Goal: Task Accomplishment & Management: Complete application form

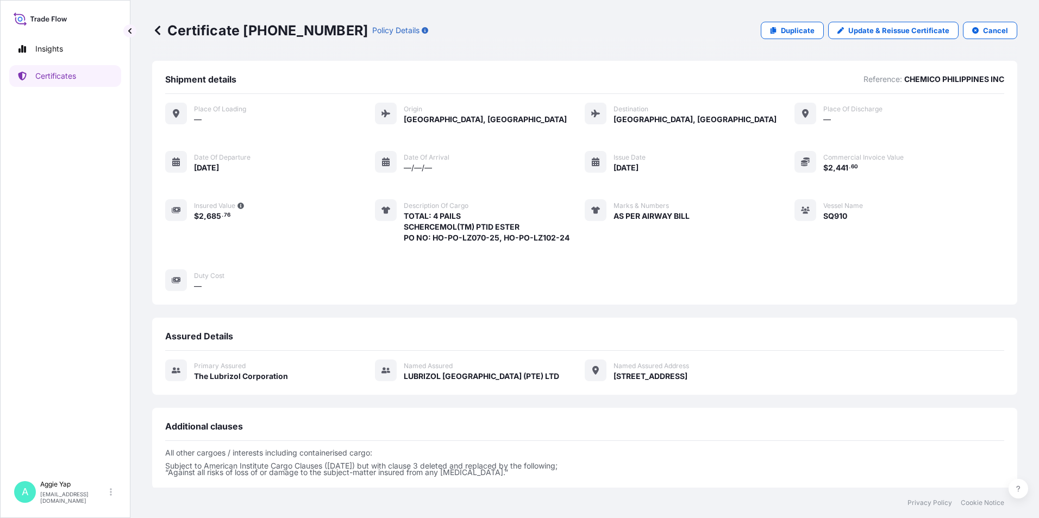
scroll to position [114, 0]
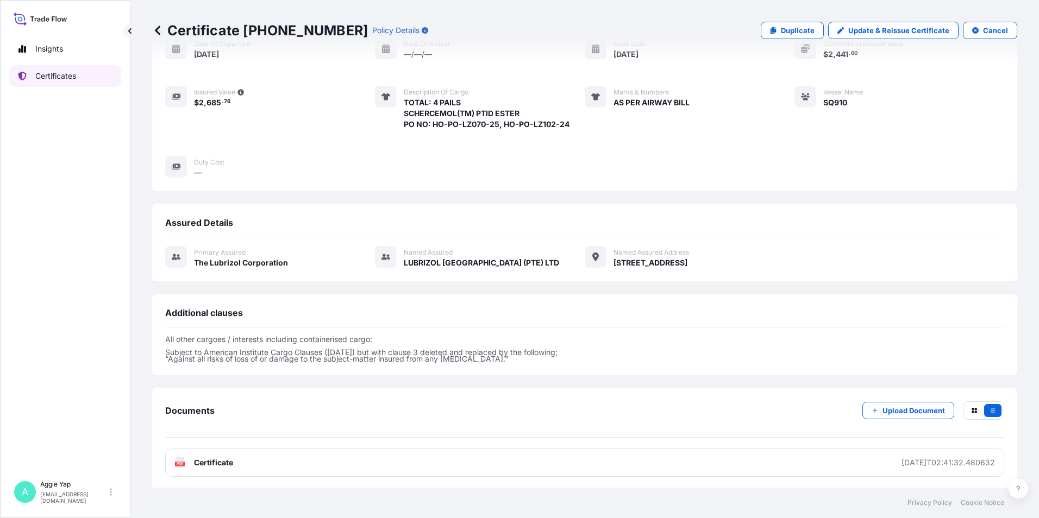
click at [77, 74] on link "Certificates" at bounding box center [65, 76] width 112 height 22
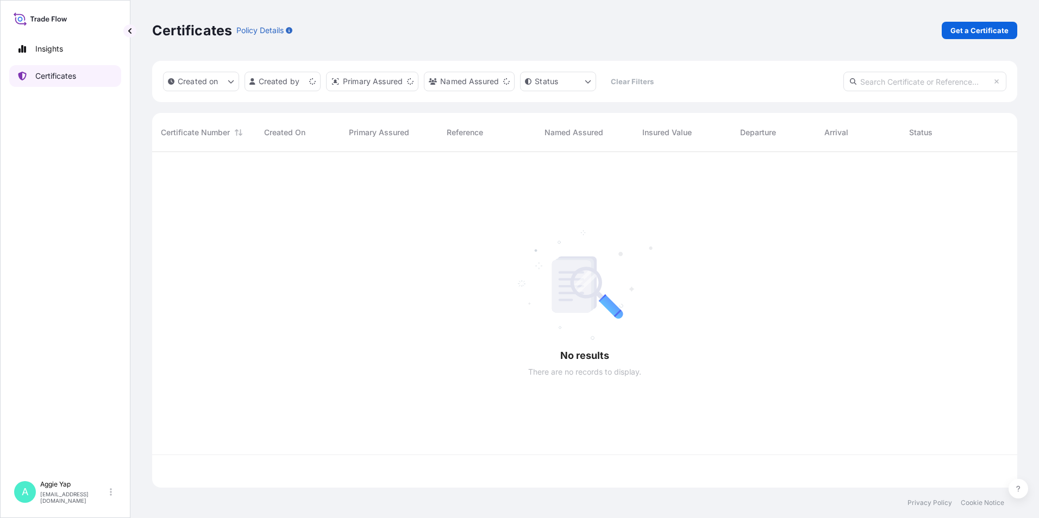
scroll to position [334, 857]
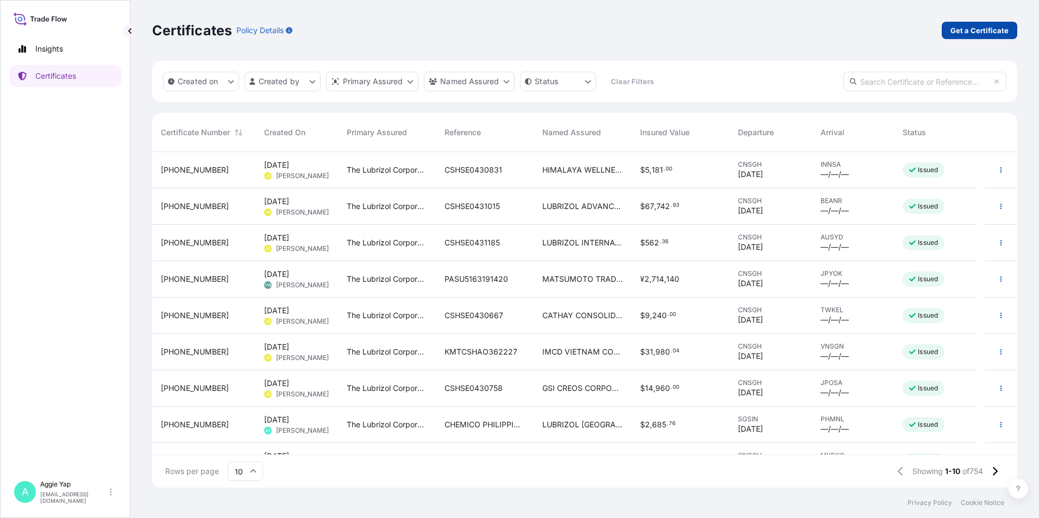
click at [999, 27] on p "Get a Certificate" at bounding box center [979, 30] width 58 height 11
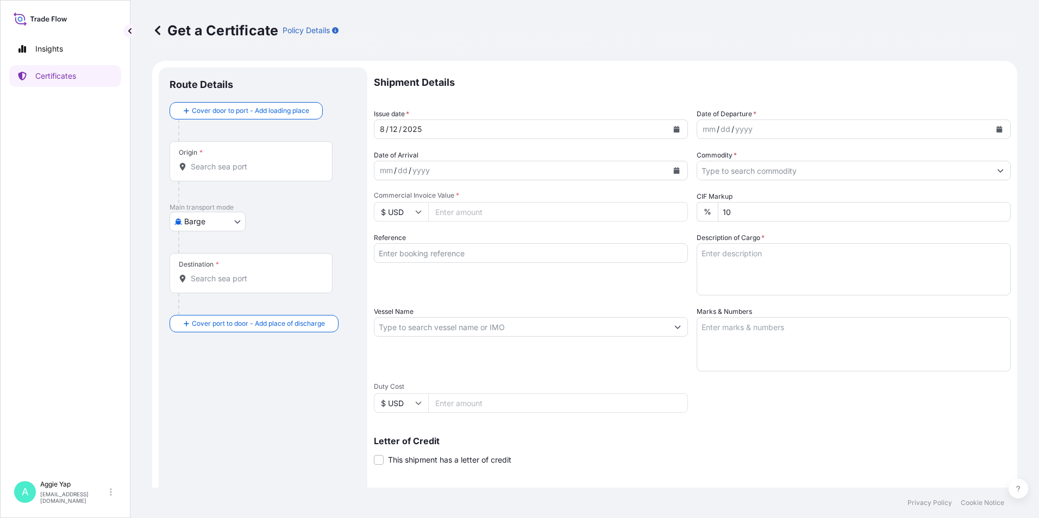
click at [208, 227] on body "Insights Certificates A [PERSON_NAME] [EMAIL_ADDRESS][DOMAIN_NAME] Get a Certif…" at bounding box center [519, 259] width 1039 height 518
click at [212, 305] on span "Ocean Vessel" at bounding box center [214, 308] width 48 height 11
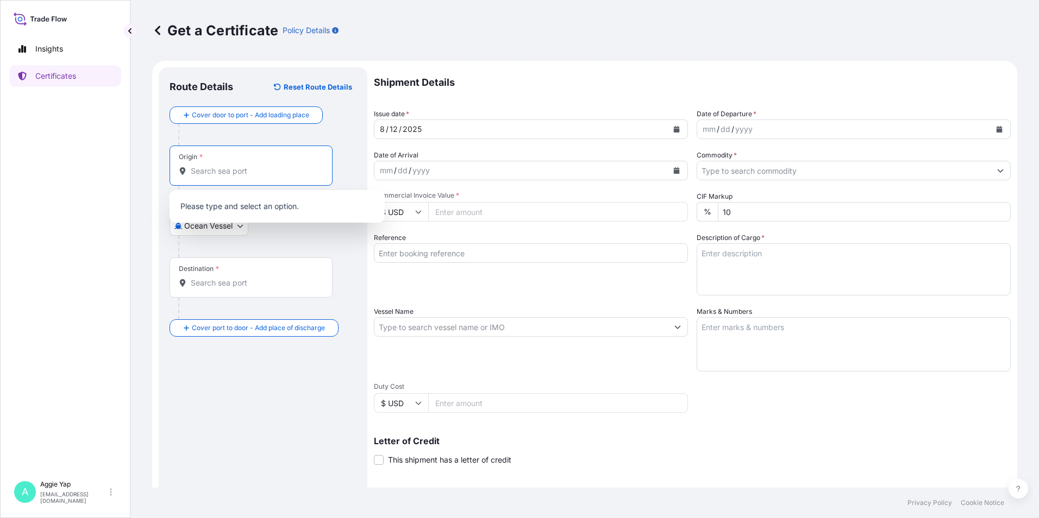
click at [202, 169] on input "Origin *" at bounding box center [255, 171] width 128 height 11
click at [261, 224] on div "Ocean Vessel Air Barge Road Ocean Vessel Rail Barge in [GEOGRAPHIC_DATA]" at bounding box center [262, 226] width 187 height 20
click at [216, 223] on body "0 options available. Insights Certificates A [PERSON_NAME] [EMAIL_ADDRESS][DOMA…" at bounding box center [519, 259] width 1039 height 518
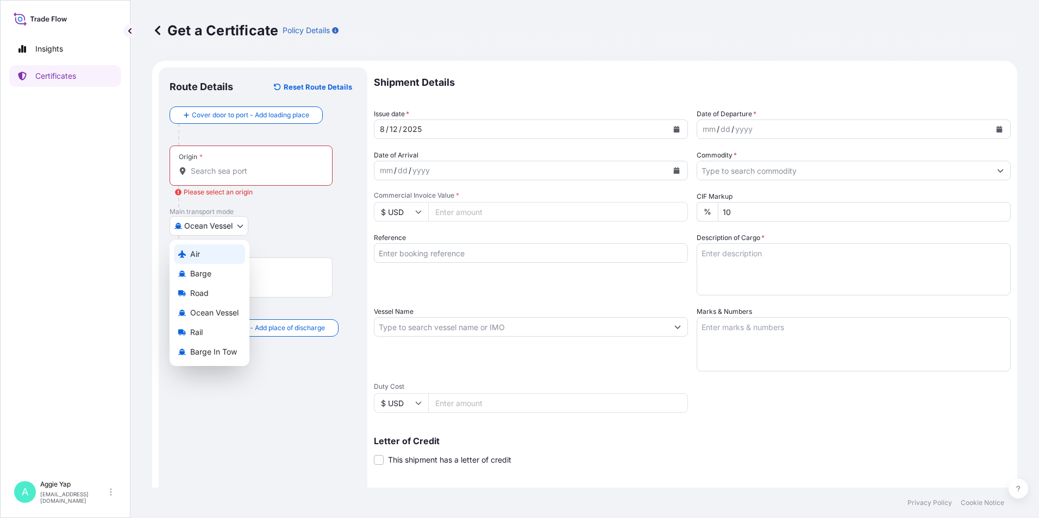
click at [211, 254] on div "Air" at bounding box center [209, 254] width 71 height 20
select select "Air"
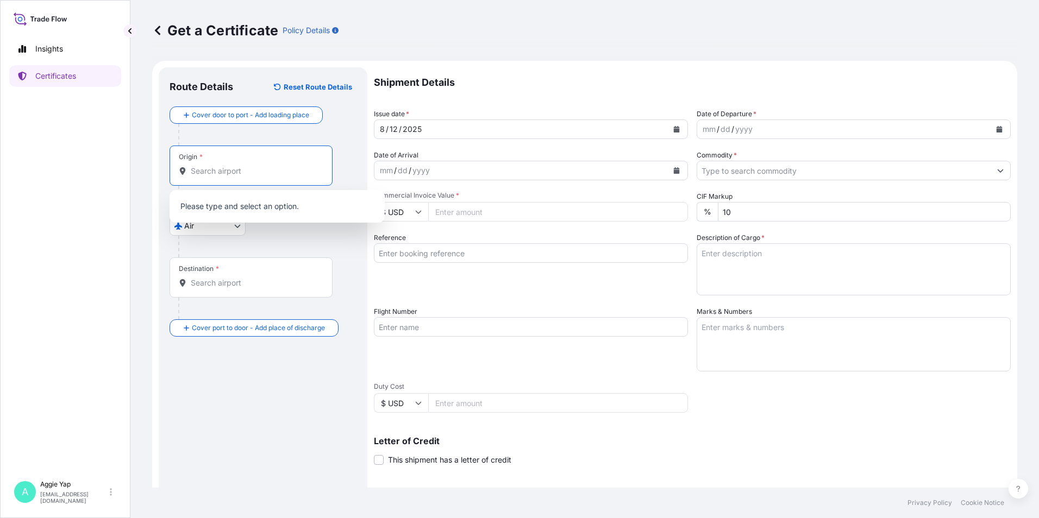
click at [236, 168] on input "Origin *" at bounding box center [255, 171] width 128 height 11
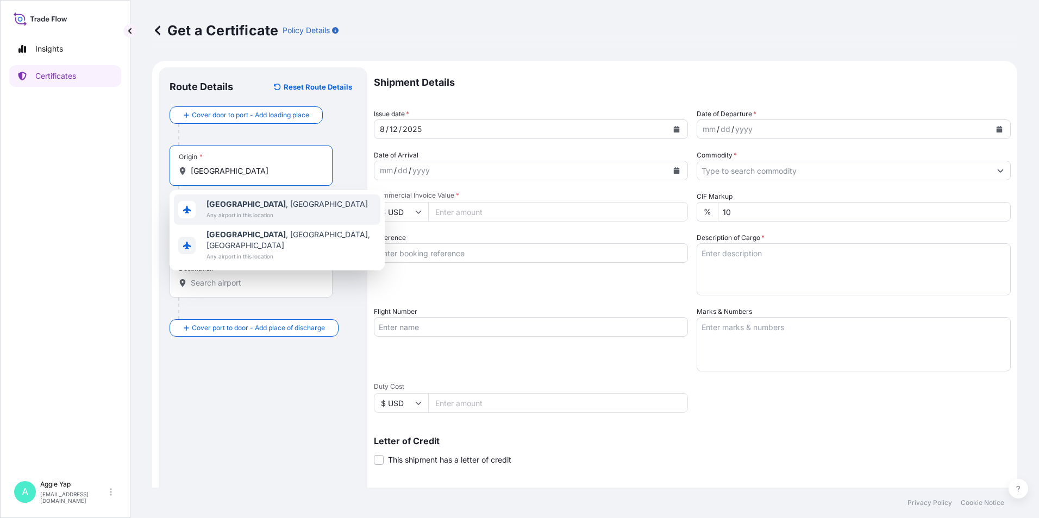
click at [285, 210] on div "[GEOGRAPHIC_DATA] , [GEOGRAPHIC_DATA] Any airport in this location" at bounding box center [277, 209] width 206 height 30
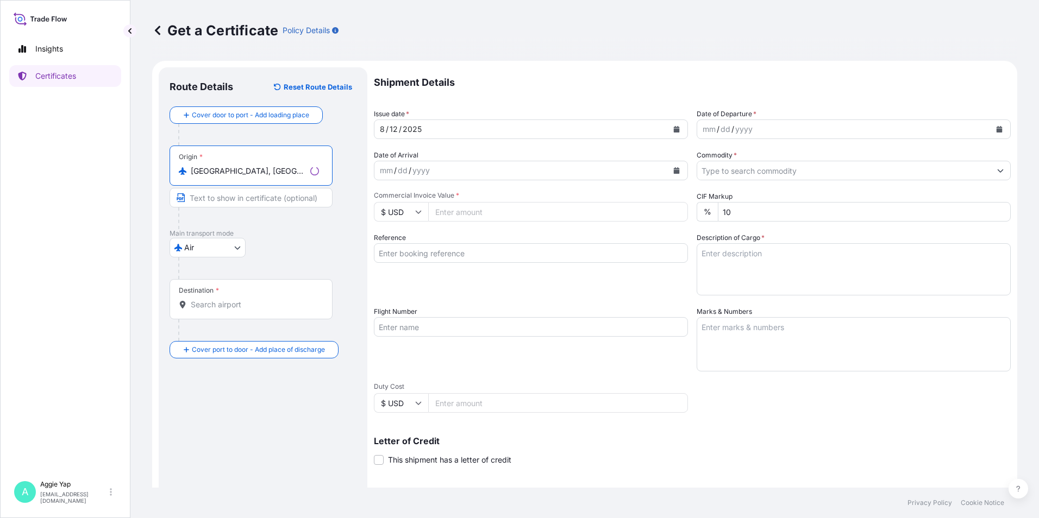
type input "[GEOGRAPHIC_DATA], [GEOGRAPHIC_DATA]"
click at [232, 304] on input "Destination *" at bounding box center [255, 304] width 128 height 11
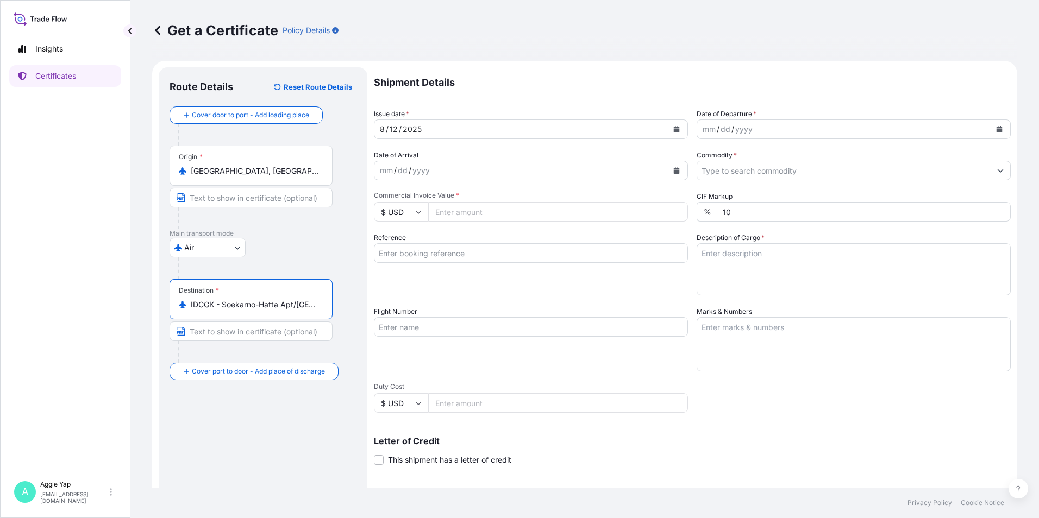
type input "IDCGK - Soekarno-Hatta Apt/[GEOGRAPHIC_DATA], [GEOGRAPHIC_DATA]"
click at [291, 254] on div "Air Air Barge Road Ocean Vessel Rail Barge in [GEOGRAPHIC_DATA]" at bounding box center [262, 248] width 187 height 20
click at [996, 131] on icon "Calendar" at bounding box center [999, 129] width 6 height 7
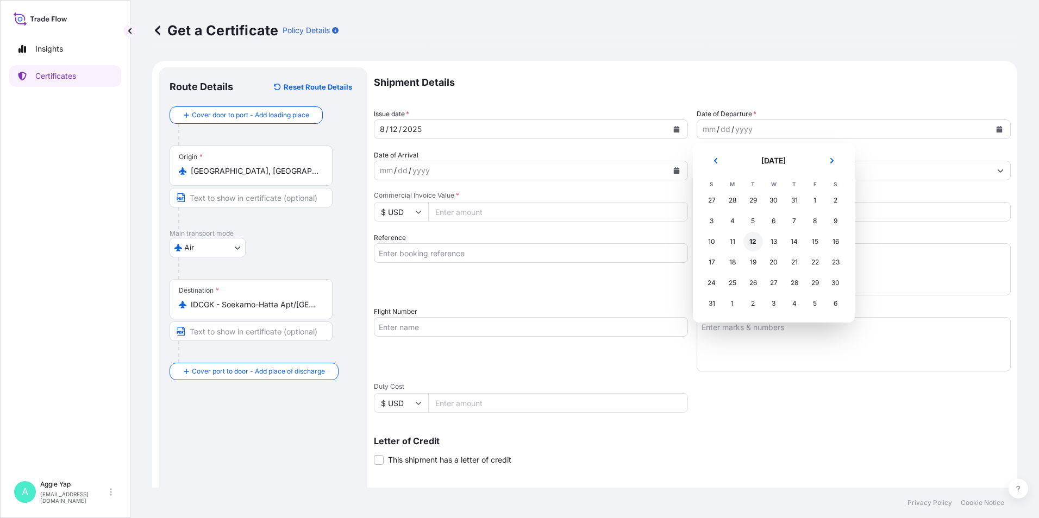
click at [753, 241] on div "12" at bounding box center [753, 242] width 20 height 20
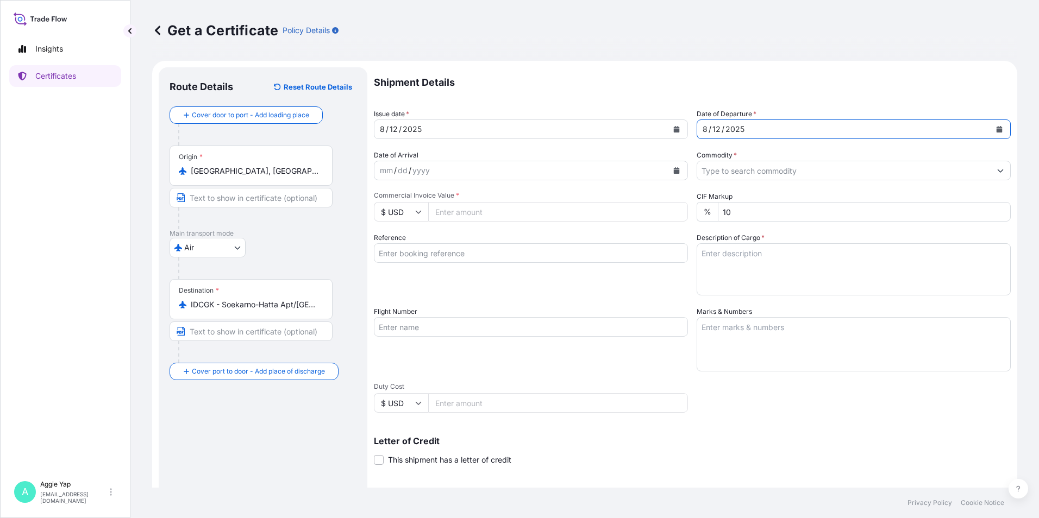
click at [728, 169] on input "Commodity *" at bounding box center [843, 171] width 293 height 20
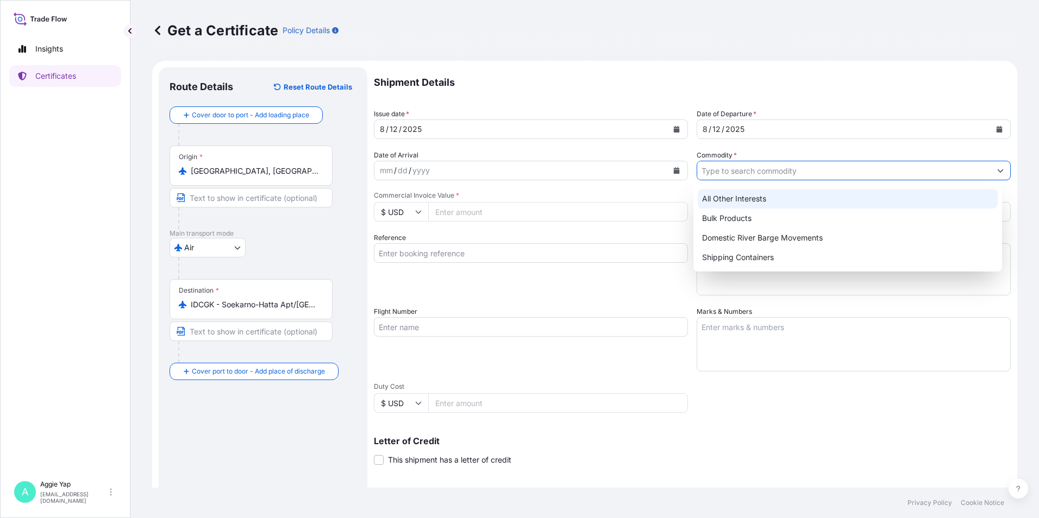
click at [730, 200] on div "All Other Interests" at bounding box center [847, 199] width 300 height 20
type input "All Other Interests"
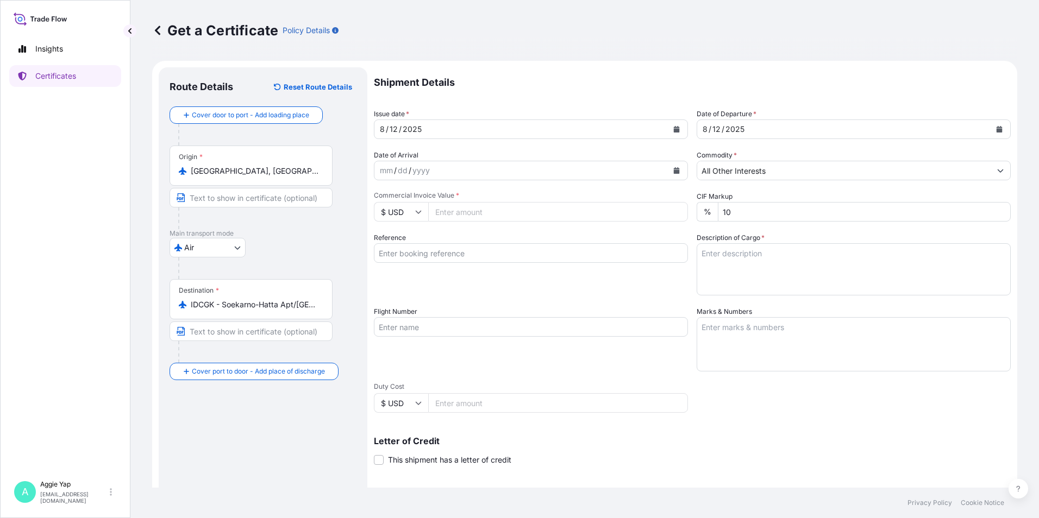
drag, startPoint x: 535, startPoint y: 215, endPoint x: 750, endPoint y: 213, distance: 214.6
click at [535, 215] on input "Commercial Invoice Value *" at bounding box center [558, 212] width 260 height 20
type input "11721.60"
click at [459, 235] on div "Reference" at bounding box center [531, 263] width 314 height 63
click at [448, 261] on input "Reference" at bounding box center [531, 253] width 314 height 20
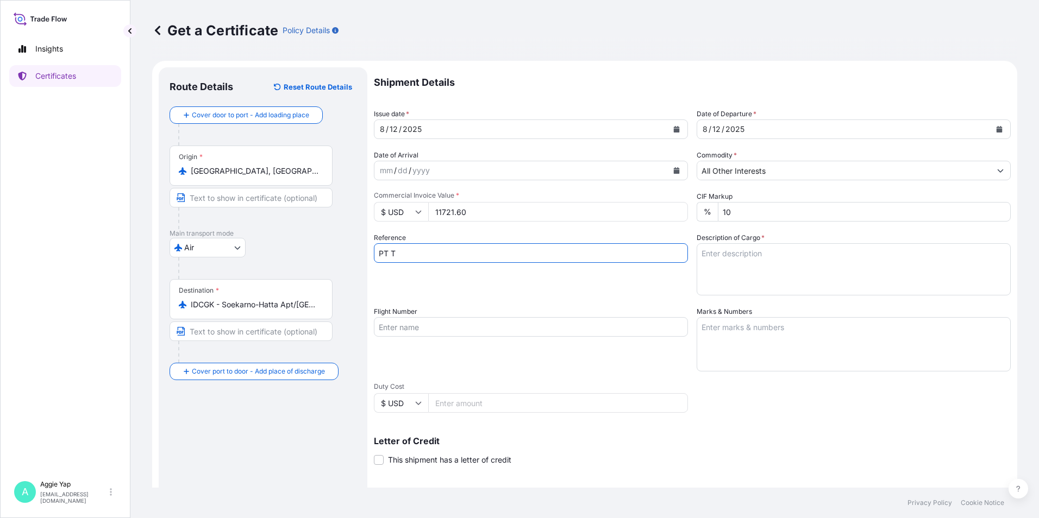
type input "PT TRITUNGGAL ARTHAMAKMUR"
click at [412, 328] on input "Flight Number" at bounding box center [531, 327] width 314 height 20
type input "EY 058"
click at [523, 307] on div "Flight Number EY 058" at bounding box center [531, 338] width 314 height 65
drag, startPoint x: 739, startPoint y: 332, endPoint x: 1038, endPoint y: 345, distance: 299.0
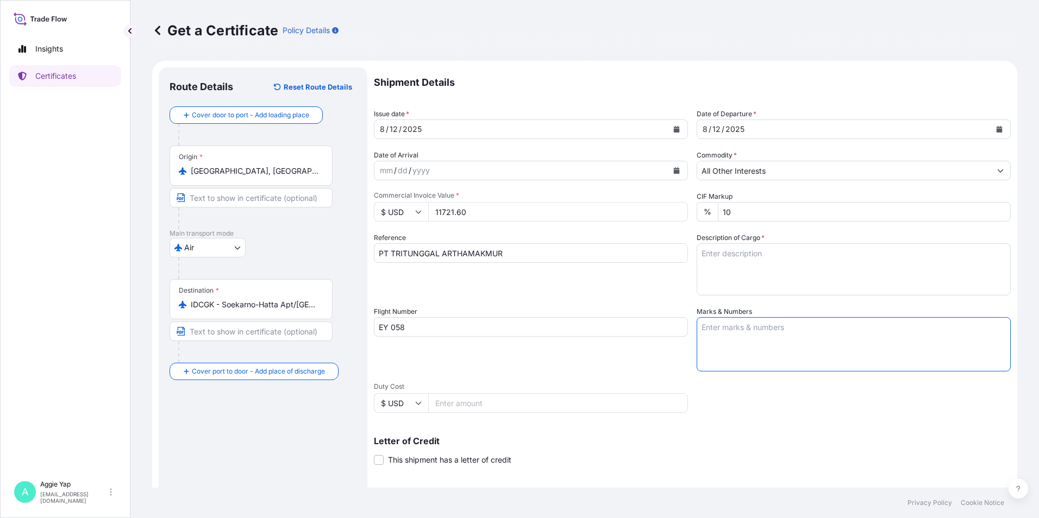
click at [741, 332] on textarea "Marks & Numbers" at bounding box center [853, 344] width 314 height 54
type textarea "AS PER AIRWAY BILL"
click at [744, 287] on textarea "Description of Cargo *" at bounding box center [853, 269] width 314 height 52
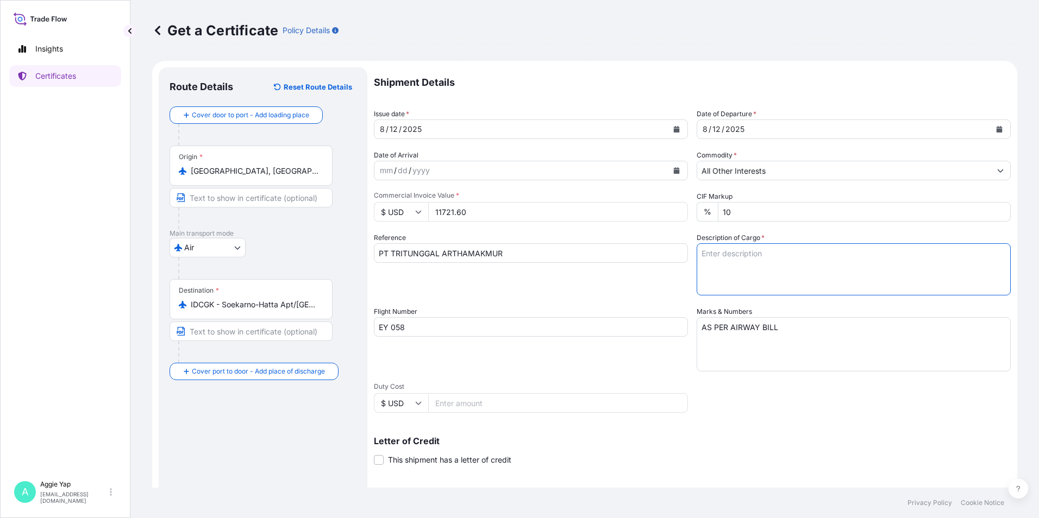
click at [777, 271] on textarea "Description of Cargo *" at bounding box center [853, 269] width 314 height 52
type textarea "TOTAL: 3 PALLETS (48 CARTONS) CARBOPOL(R) 980 POLYMER PO NO: 426/25"
click at [625, 307] on div "Flight Number EY 058" at bounding box center [531, 338] width 314 height 65
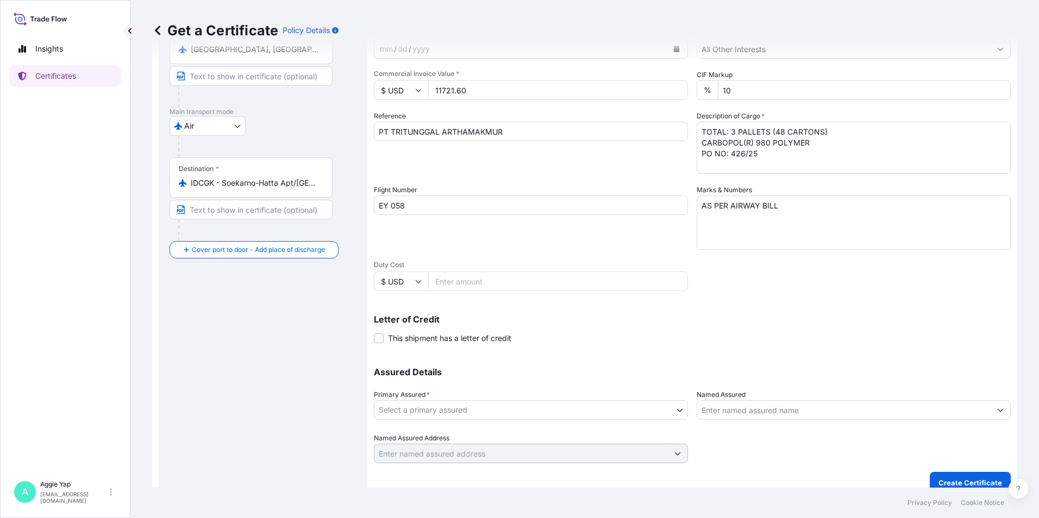
scroll to position [134, 0]
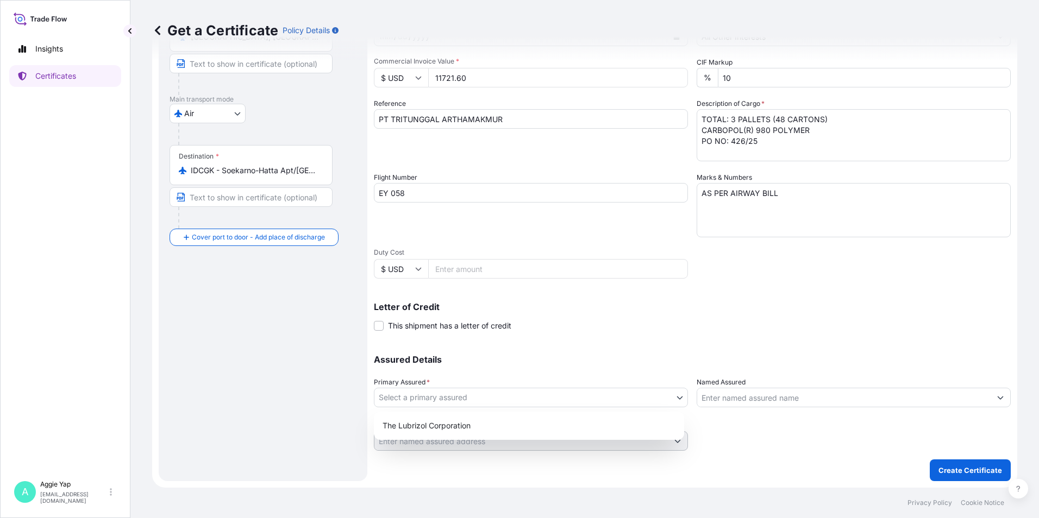
click at [416, 396] on body "Insights Certificates A [PERSON_NAME] [EMAIL_ADDRESS][DOMAIN_NAME] Get a Certif…" at bounding box center [519, 259] width 1039 height 518
click at [420, 431] on div "The Lubrizol Corporation" at bounding box center [528, 426] width 301 height 20
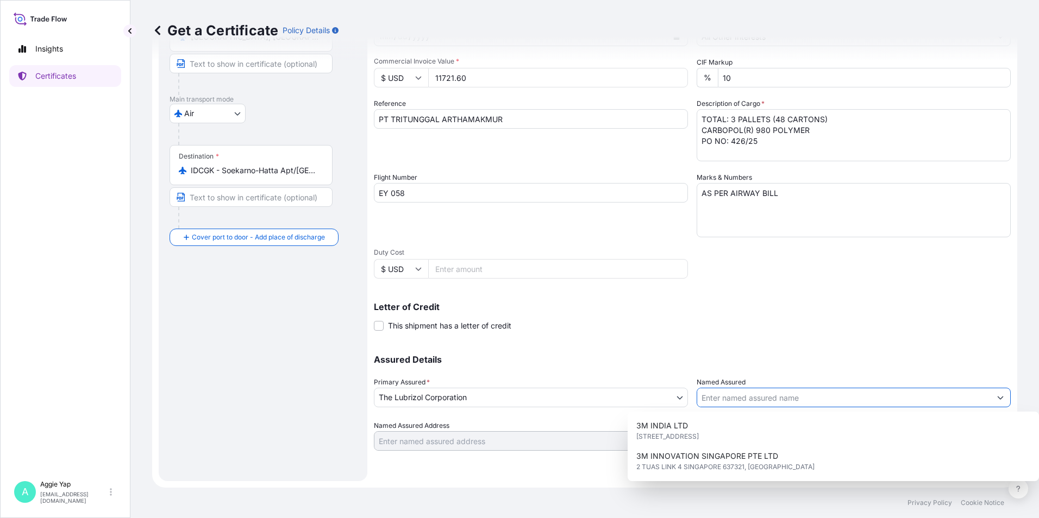
click at [737, 404] on input "Named Assured" at bounding box center [843, 398] width 293 height 20
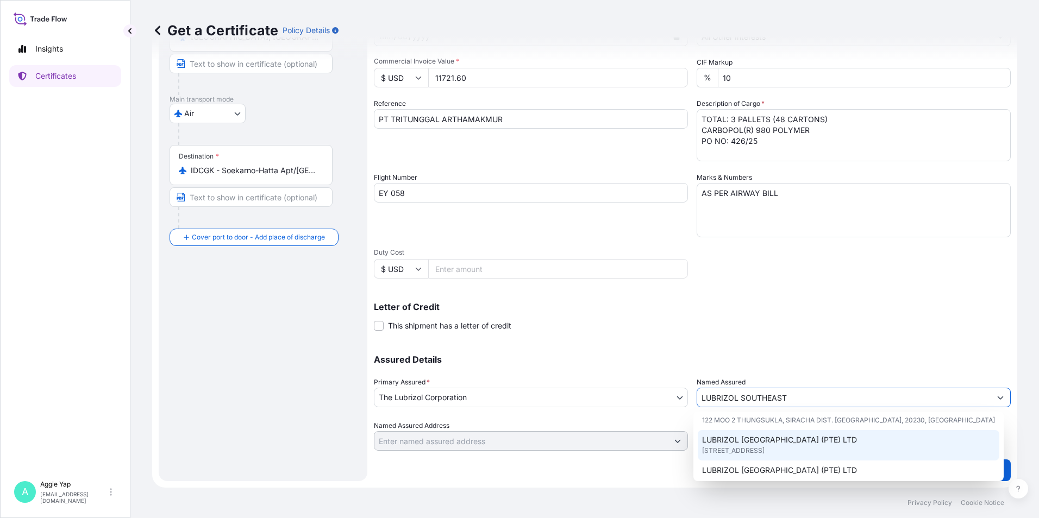
scroll to position [54, 0]
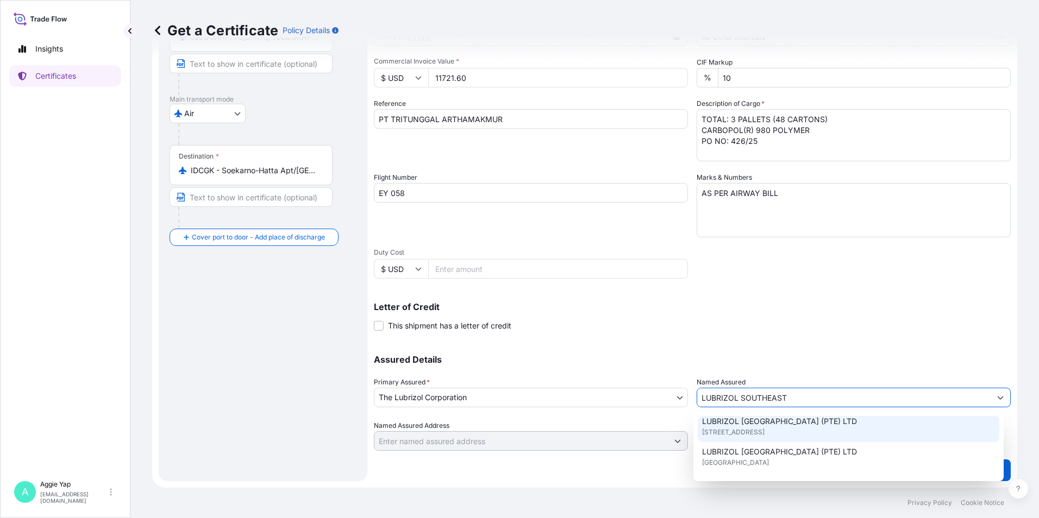
click at [764, 436] on span "[STREET_ADDRESS]" at bounding box center [733, 432] width 62 height 11
type input "LUBRIZOL [GEOGRAPHIC_DATA] (PTE) LTD"
type input "[STREET_ADDRESS]"
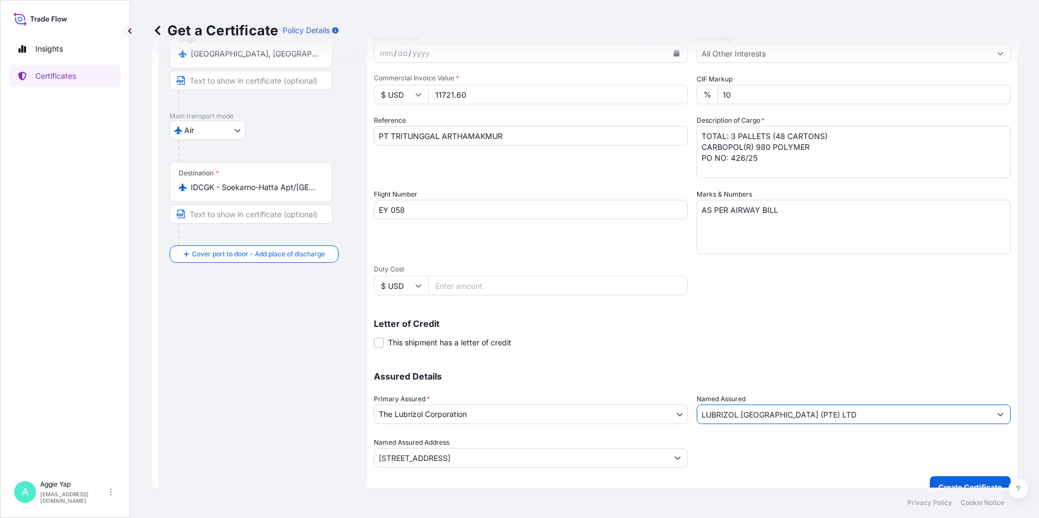
scroll to position [134, 0]
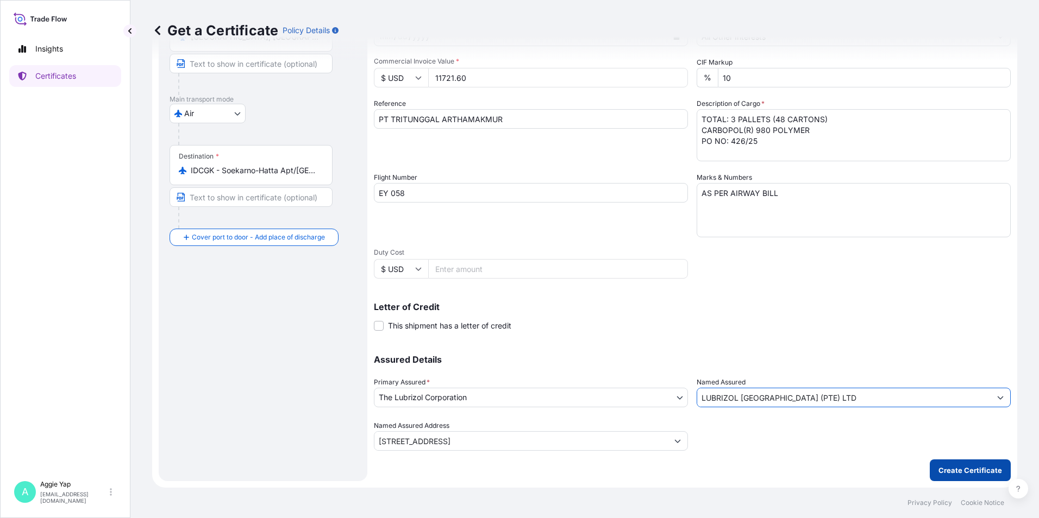
type input "LUBRIZOL [GEOGRAPHIC_DATA] (PTE) LTD"
click at [946, 469] on p "Create Certificate" at bounding box center [970, 470] width 64 height 11
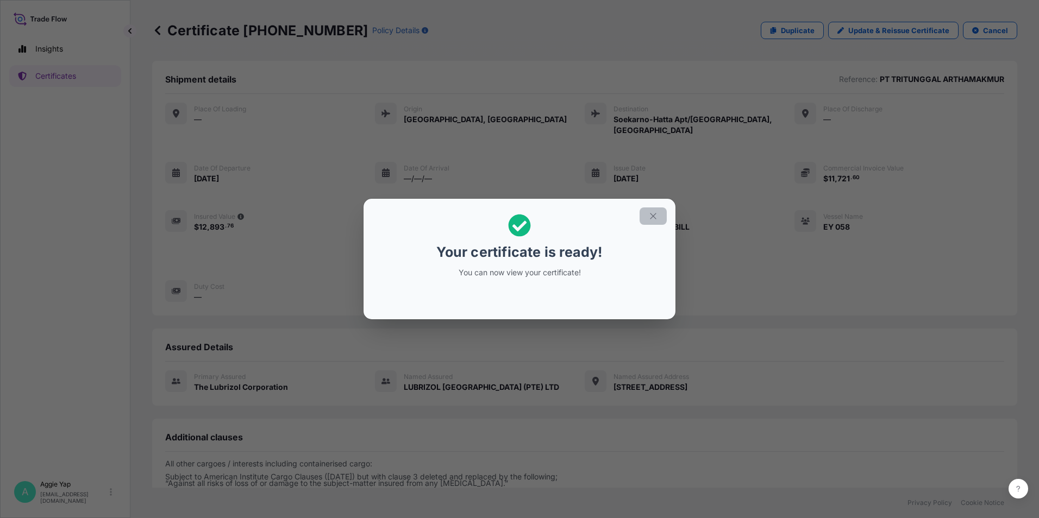
click at [649, 213] on icon "button" at bounding box center [653, 216] width 10 height 10
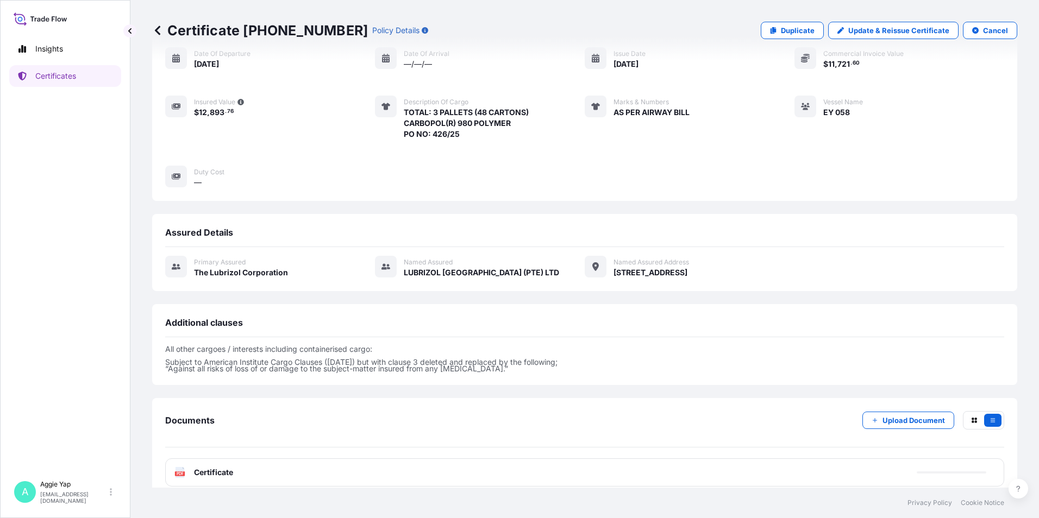
scroll to position [116, 0]
click at [236, 461] on div "PDF Certificate" at bounding box center [584, 471] width 839 height 28
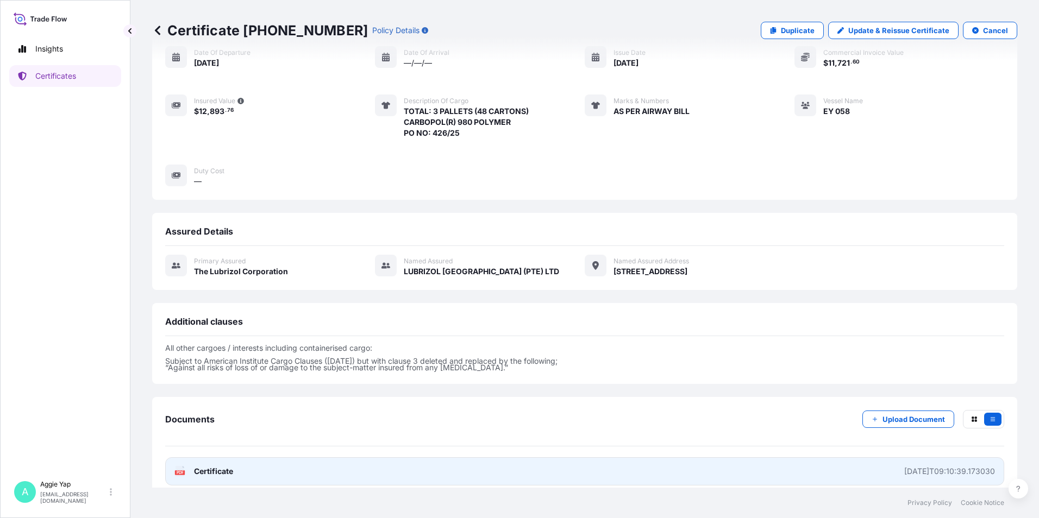
click at [236, 461] on link "PDF Certificate [DATE]T09:10:39.173030" at bounding box center [584, 471] width 839 height 28
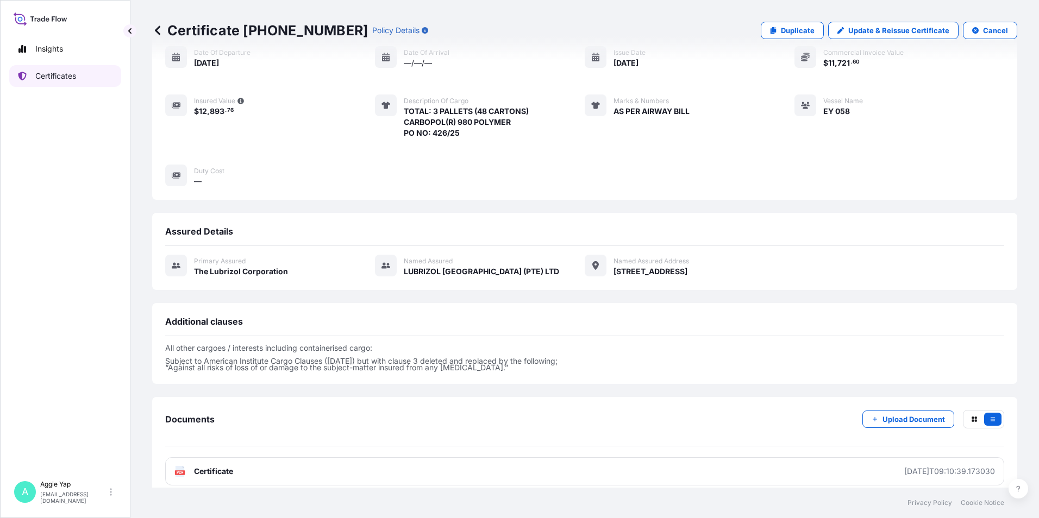
click at [89, 76] on link "Certificates" at bounding box center [65, 76] width 112 height 22
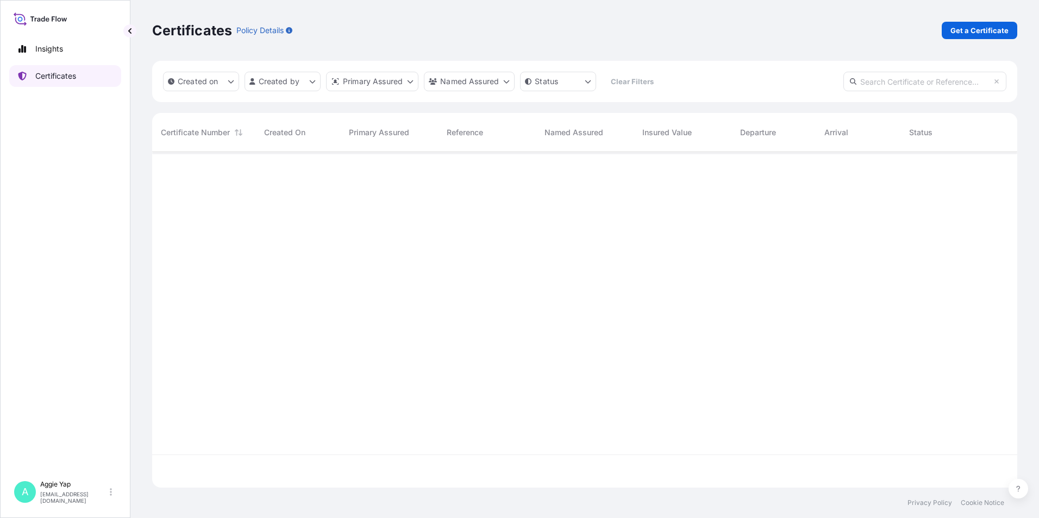
scroll to position [334, 857]
click at [953, 30] on p "Get a Certificate" at bounding box center [979, 30] width 58 height 11
select select "Barge"
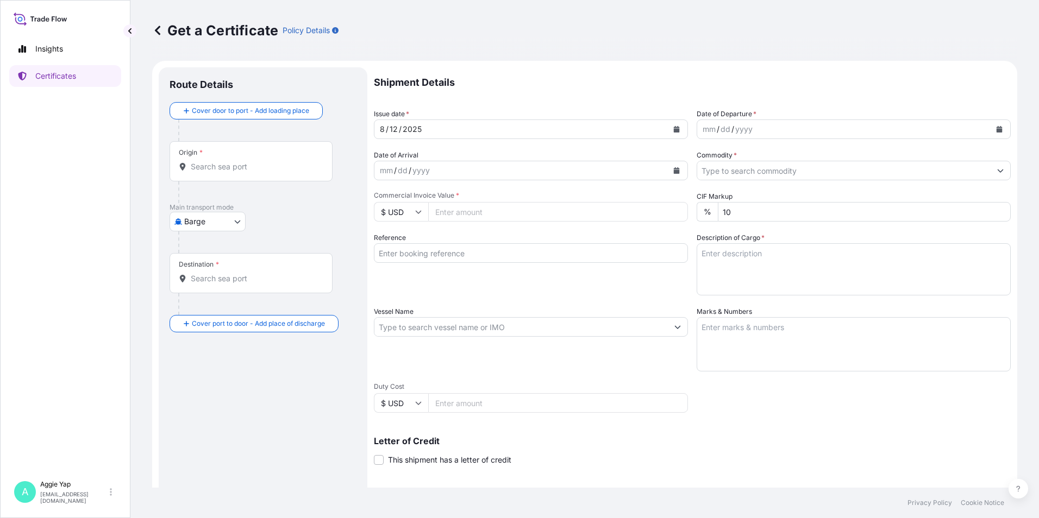
click at [191, 225] on body "Insights Certificates A [PERSON_NAME] [EMAIL_ADDRESS][DOMAIN_NAME] Get a Certif…" at bounding box center [519, 259] width 1039 height 518
click at [222, 310] on span "Ocean Vessel" at bounding box center [214, 308] width 48 height 11
click at [251, 178] on div "Origin *" at bounding box center [250, 166] width 163 height 40
click at [251, 177] on input "Origin *" at bounding box center [255, 171] width 128 height 11
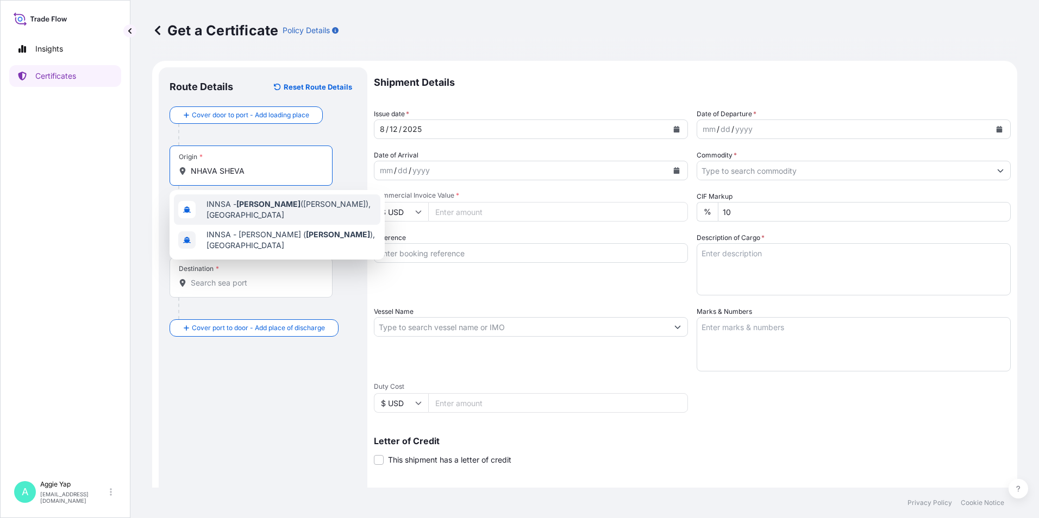
click at [261, 211] on span "INNSA - [GEOGRAPHIC_DATA] ([PERSON_NAME]), [GEOGRAPHIC_DATA]" at bounding box center [290, 210] width 169 height 22
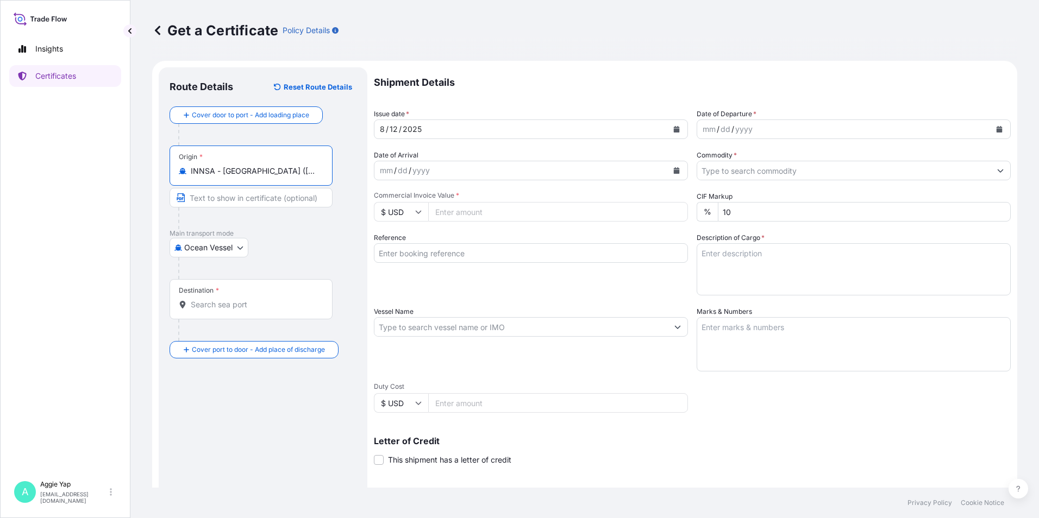
type input "INNSA - [GEOGRAPHIC_DATA] ([PERSON_NAME]), [GEOGRAPHIC_DATA]"
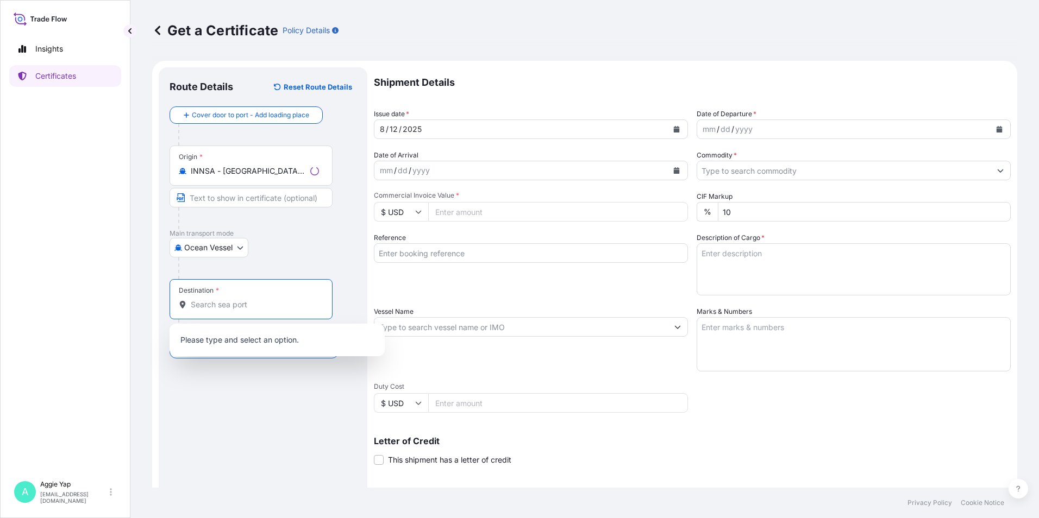
click at [228, 305] on input "Destination *" at bounding box center [255, 304] width 128 height 11
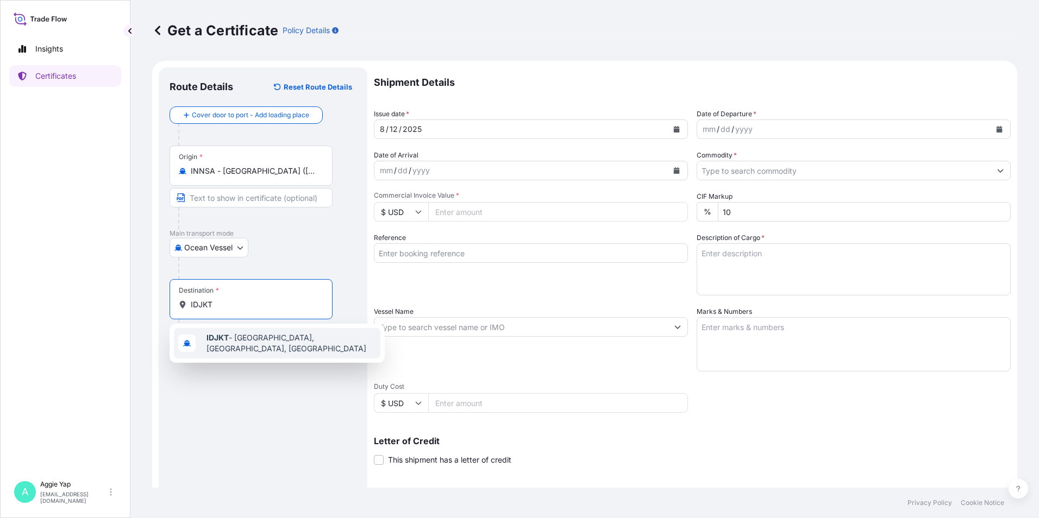
click at [261, 348] on div "IDJKT - [GEOGRAPHIC_DATA], [GEOGRAPHIC_DATA], [GEOGRAPHIC_DATA]" at bounding box center [277, 343] width 206 height 30
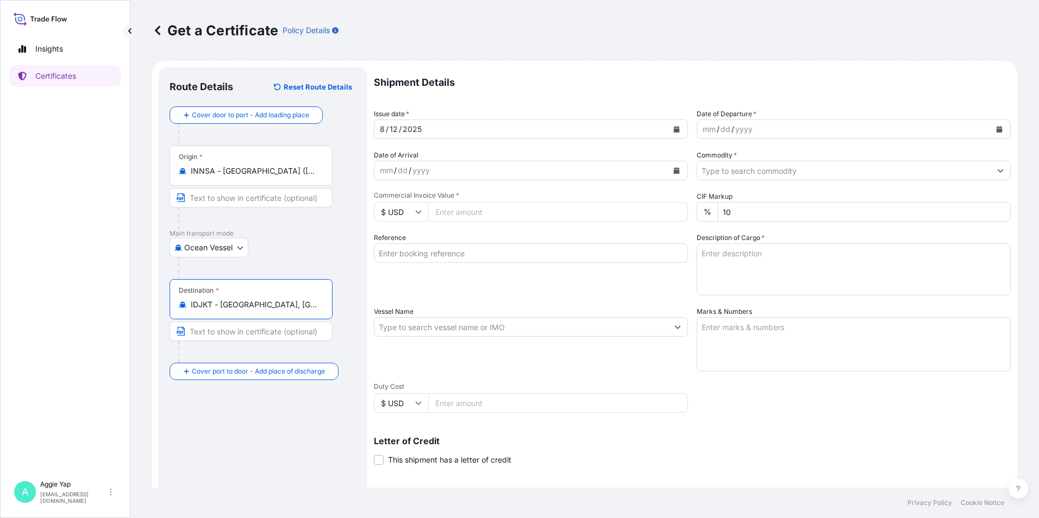
type input "IDJKT - [GEOGRAPHIC_DATA], [GEOGRAPHIC_DATA], [GEOGRAPHIC_DATA]"
click at [673, 126] on icon "Calendar" at bounding box center [676, 129] width 7 height 7
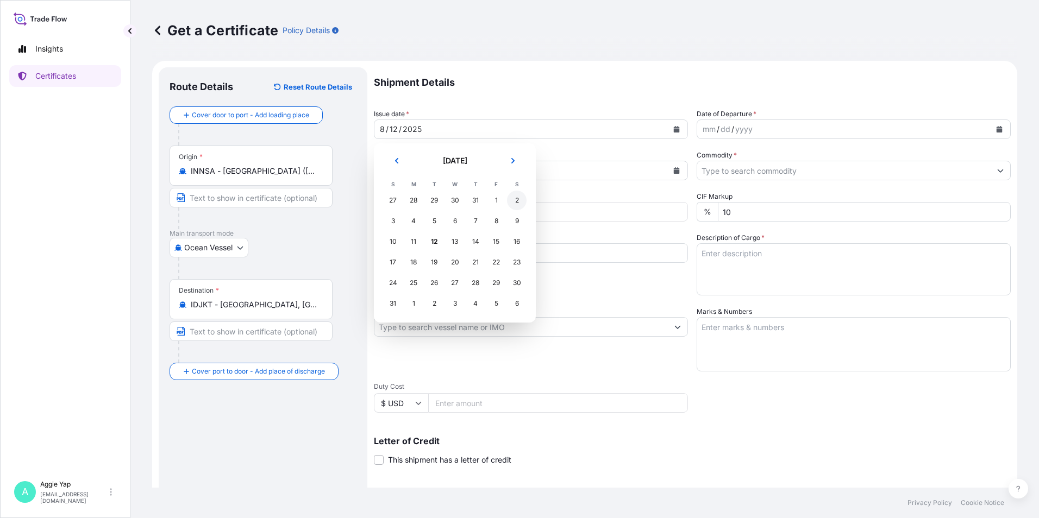
click at [513, 203] on div "2" at bounding box center [517, 201] width 20 height 20
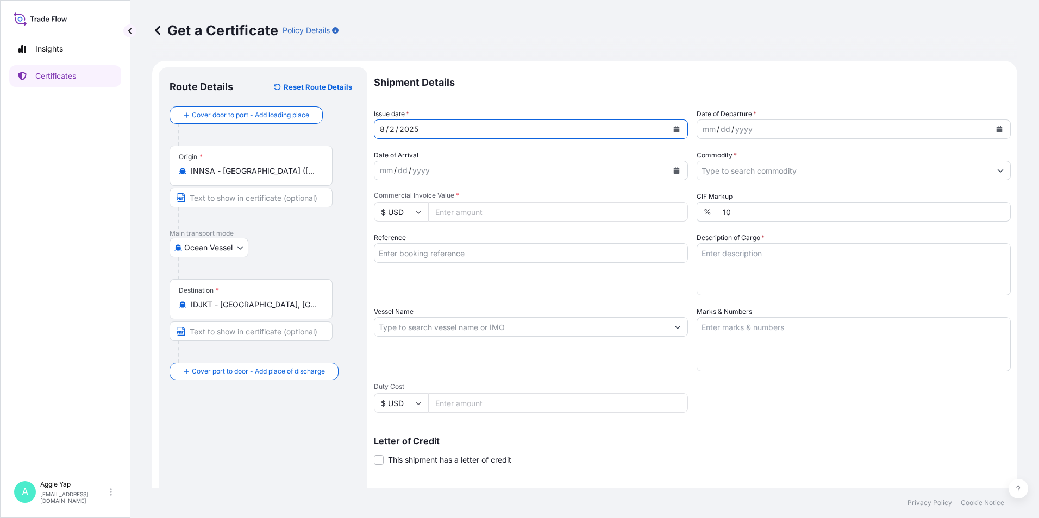
click at [996, 129] on icon "Calendar" at bounding box center [999, 129] width 6 height 7
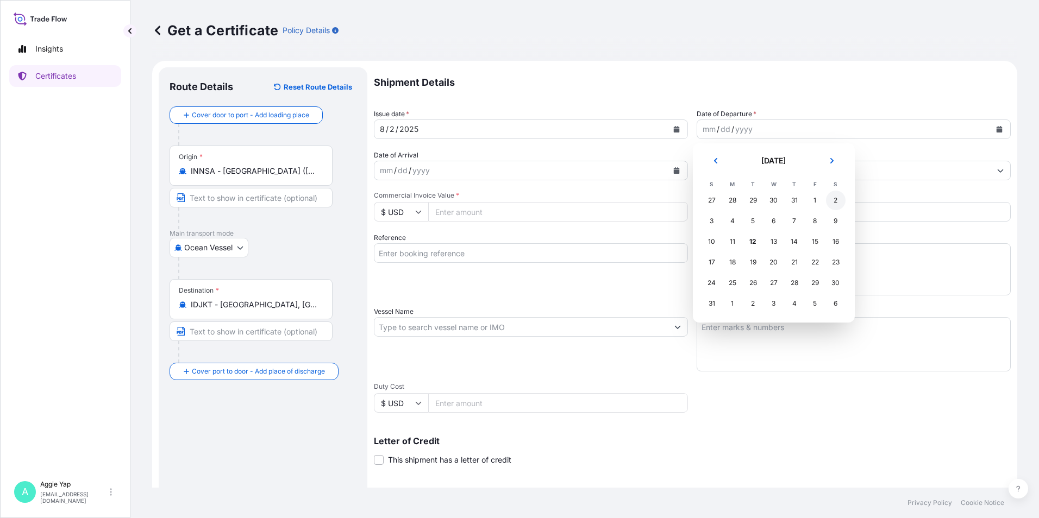
click at [837, 204] on div "2" at bounding box center [836, 201] width 20 height 20
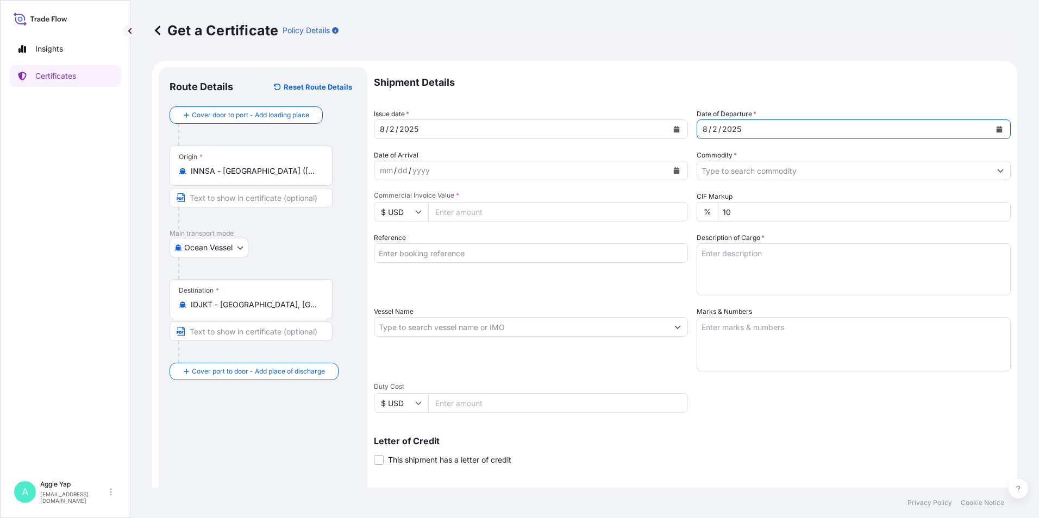
click at [738, 171] on input "Commodity *" at bounding box center [843, 171] width 293 height 20
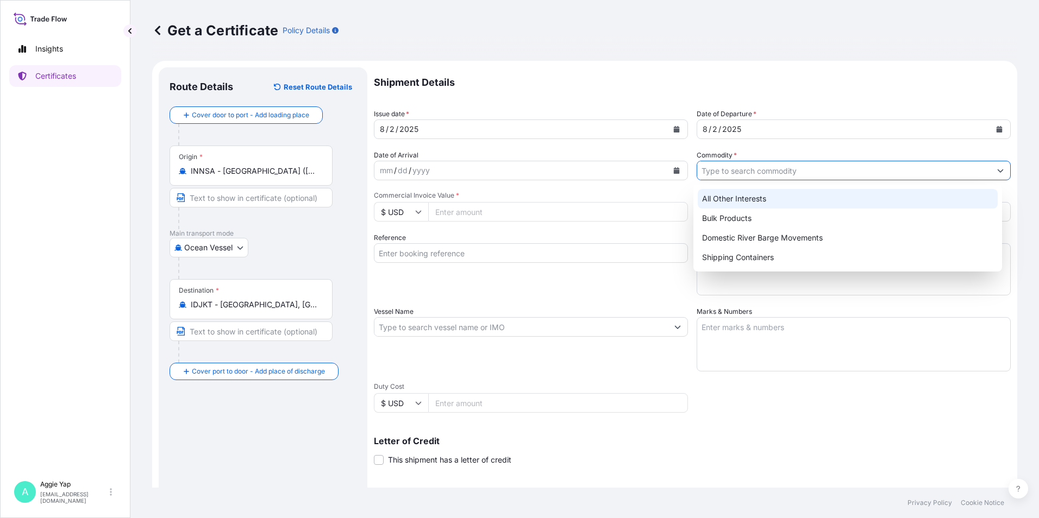
click at [741, 191] on div "All Other Interests" at bounding box center [847, 199] width 300 height 20
type input "All Other Interests"
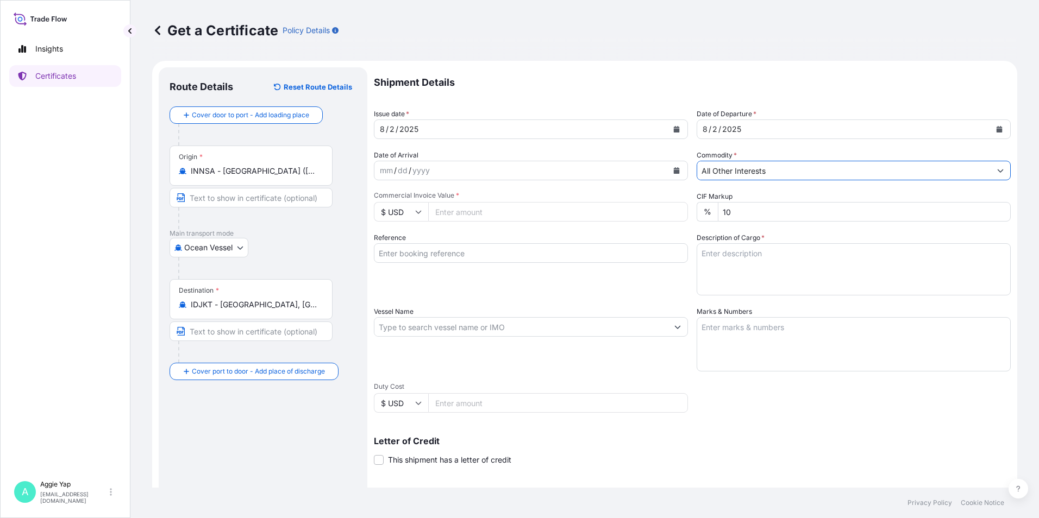
click at [499, 212] on input "Commercial Invoice Value *" at bounding box center [558, 212] width 260 height 20
type input "97899.93"
click at [425, 253] on input "Reference" at bounding box center [531, 253] width 314 height 20
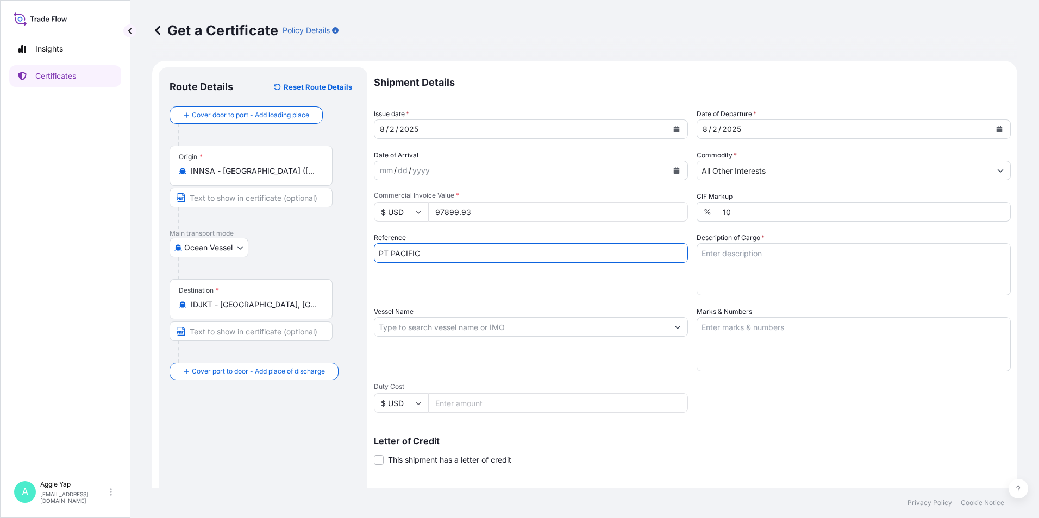
type input "PT PACIFIC LUBRITAMA INDONESIA"
drag, startPoint x: 423, startPoint y: 327, endPoint x: 449, endPoint y: 324, distance: 25.7
click at [424, 326] on input "Vessel Name" at bounding box center [520, 327] width 293 height 20
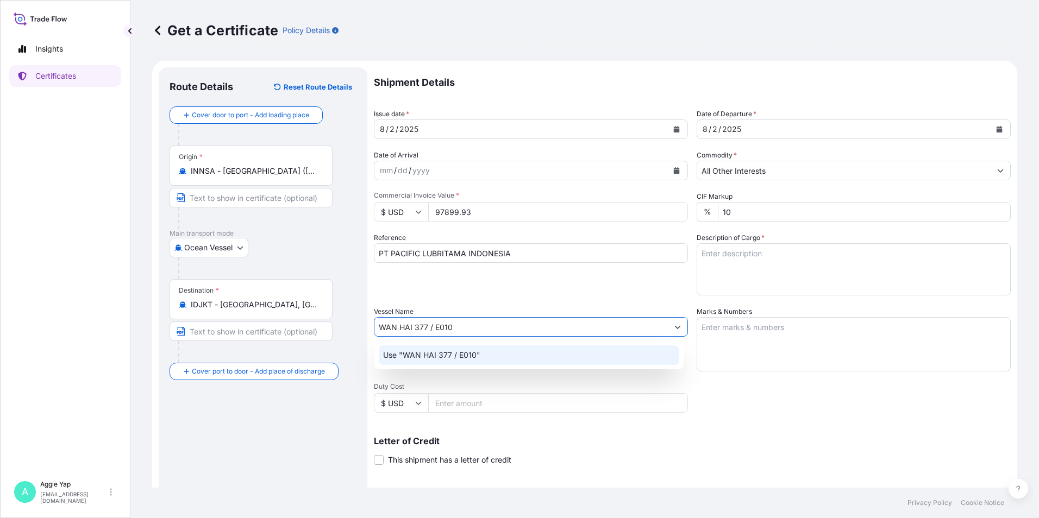
click at [408, 355] on p "Use "WAN HAI 377 / E010"" at bounding box center [431, 355] width 97 height 11
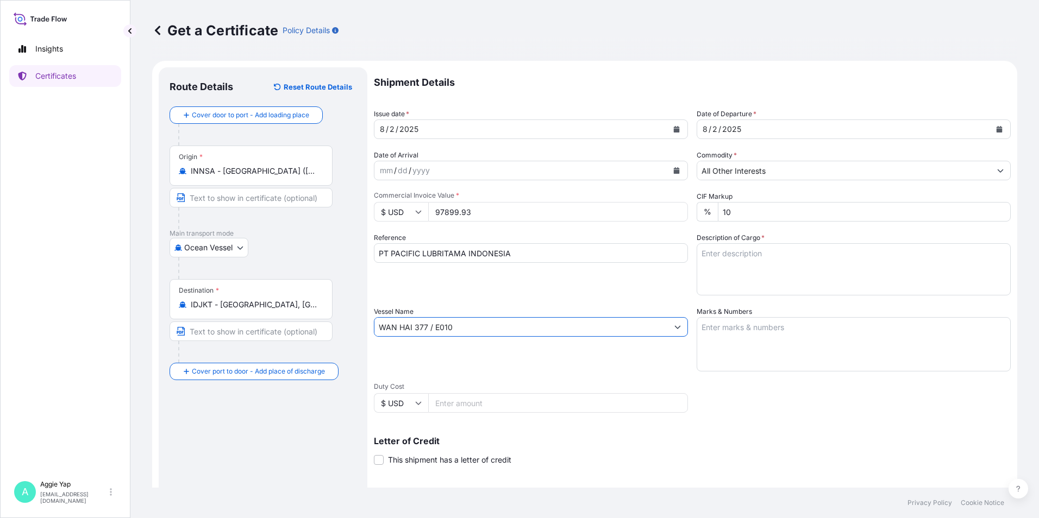
type input "WAN HAI 377 / E010"
click at [757, 343] on textarea "Marks & Numbers" at bounding box center [853, 344] width 314 height 54
type textarea "AS PER BILL OF LADING"
click at [735, 269] on textarea "Description of Cargo *" at bounding box center [853, 269] width 314 height 52
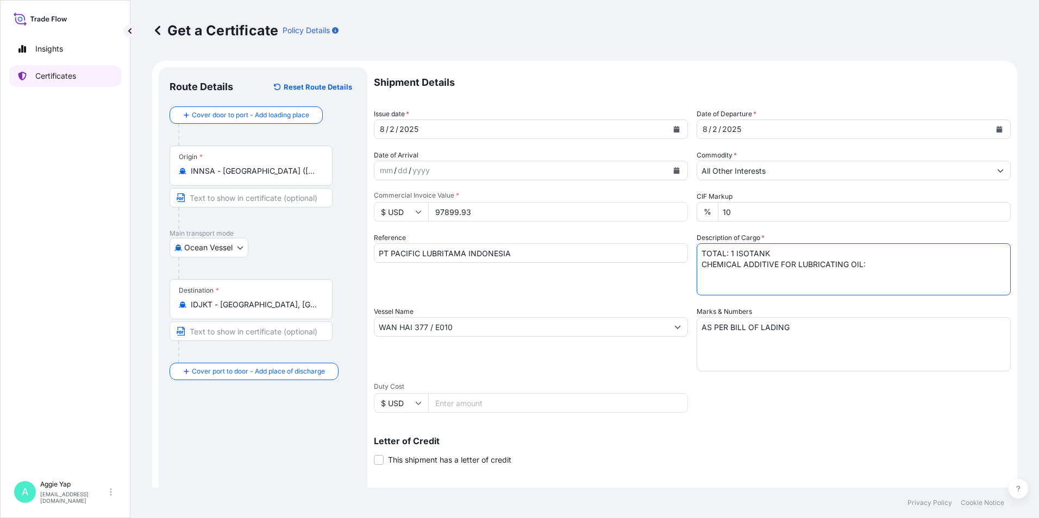
type textarea "TOTAL: 1 ISOTANK CHEMICAL ADDITIVE FOR LUBRICATING OIL:"
click at [73, 74] on p "Certificates" at bounding box center [55, 76] width 41 height 11
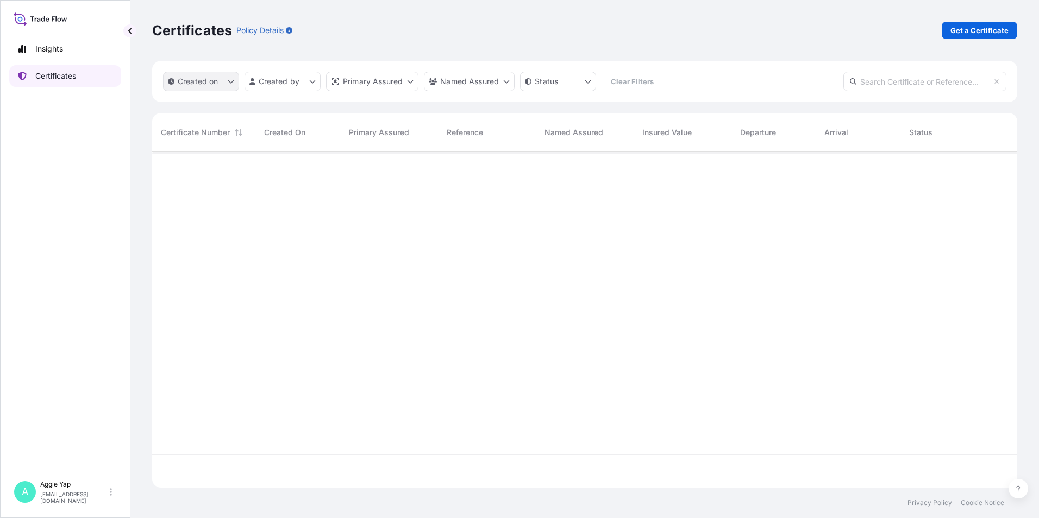
scroll to position [334, 857]
